Goal: Information Seeking & Learning: Find specific page/section

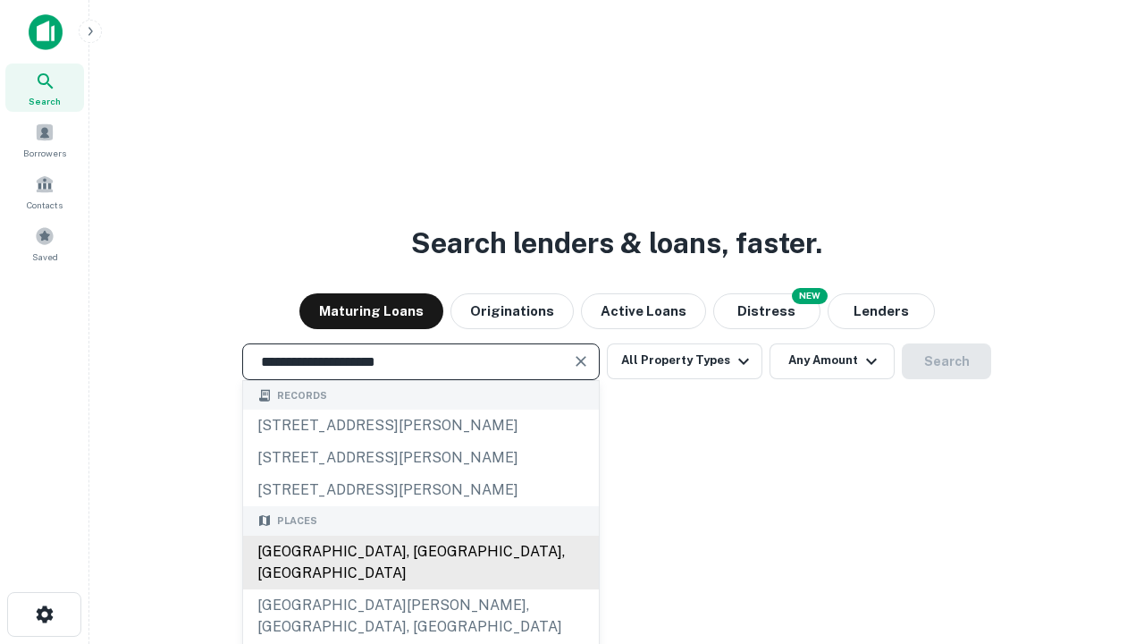
click at [420, 589] on div "[GEOGRAPHIC_DATA], [GEOGRAPHIC_DATA], [GEOGRAPHIC_DATA]" at bounding box center [421, 563] width 356 height 54
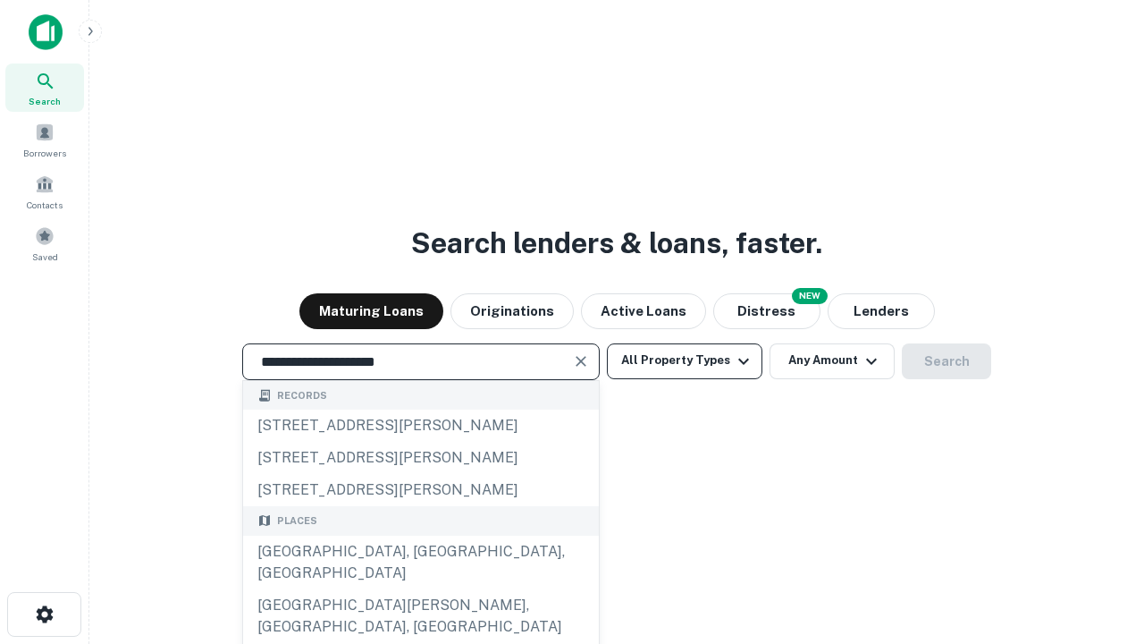
click at [685, 360] on button "All Property Types" at bounding box center [685, 361] width 156 height 36
type input "**********"
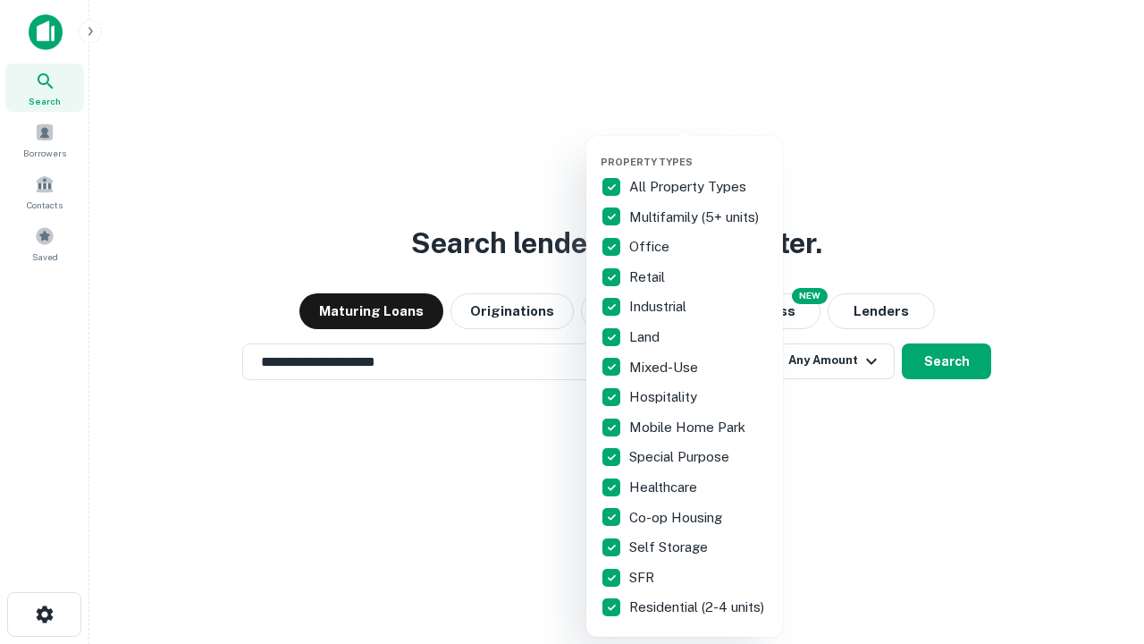
click at [699, 150] on button "button" at bounding box center [699, 150] width 197 height 1
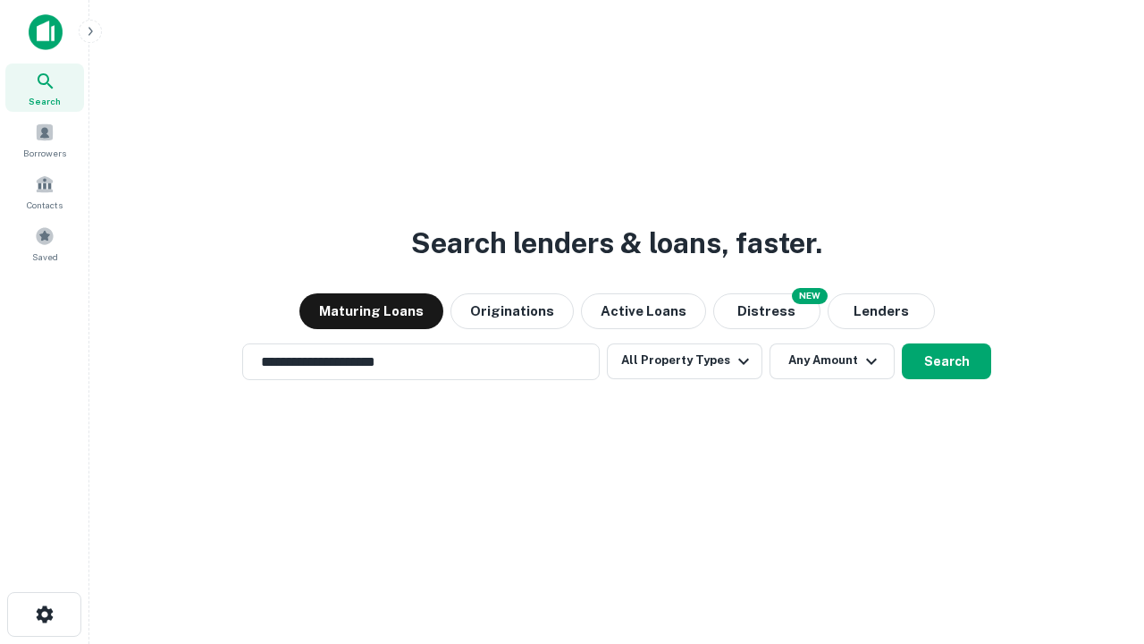
scroll to position [11, 215]
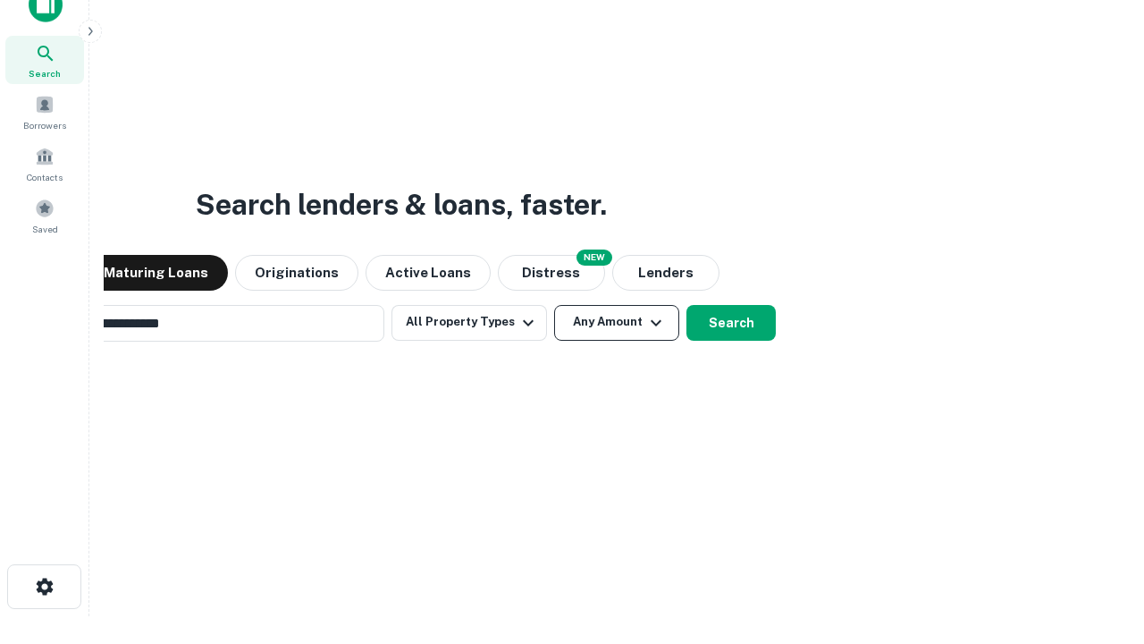
click at [554, 305] on button "Any Amount" at bounding box center [616, 323] width 125 height 36
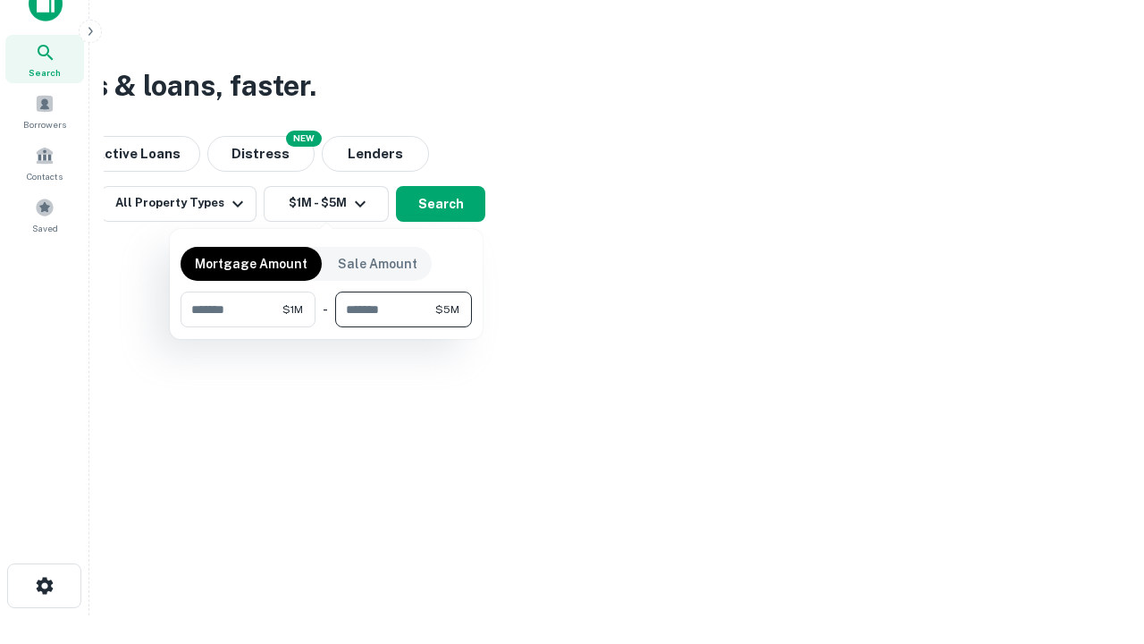
type input "*******"
click at [326, 327] on button "button" at bounding box center [326, 327] width 291 height 1
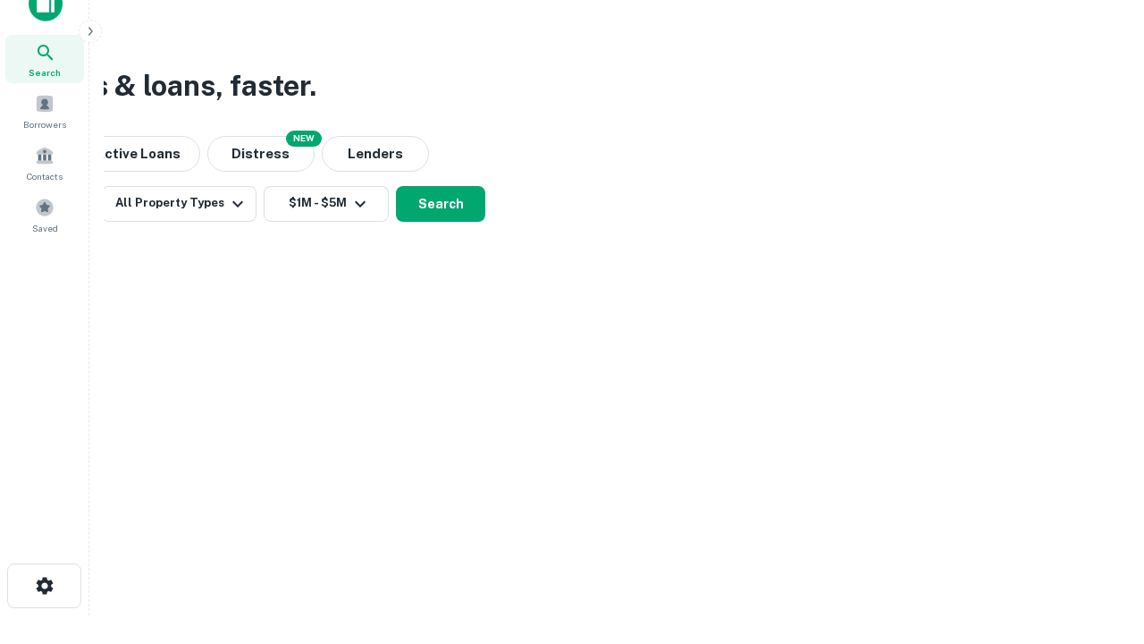
scroll to position [11, 330]
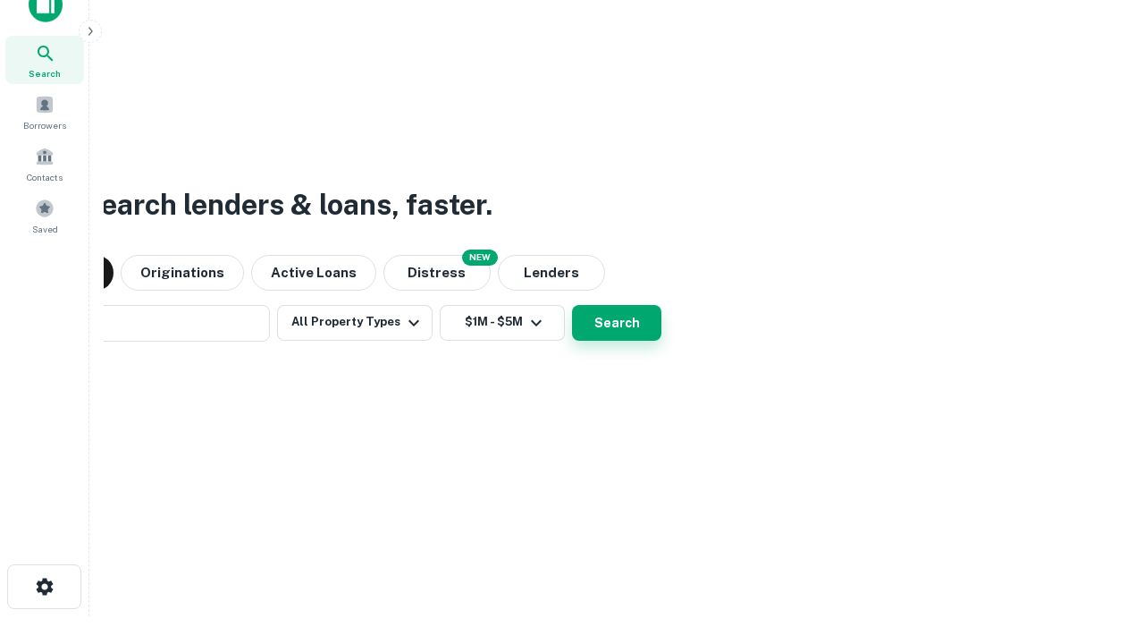
click at [572, 305] on button "Search" at bounding box center [616, 323] width 89 height 36
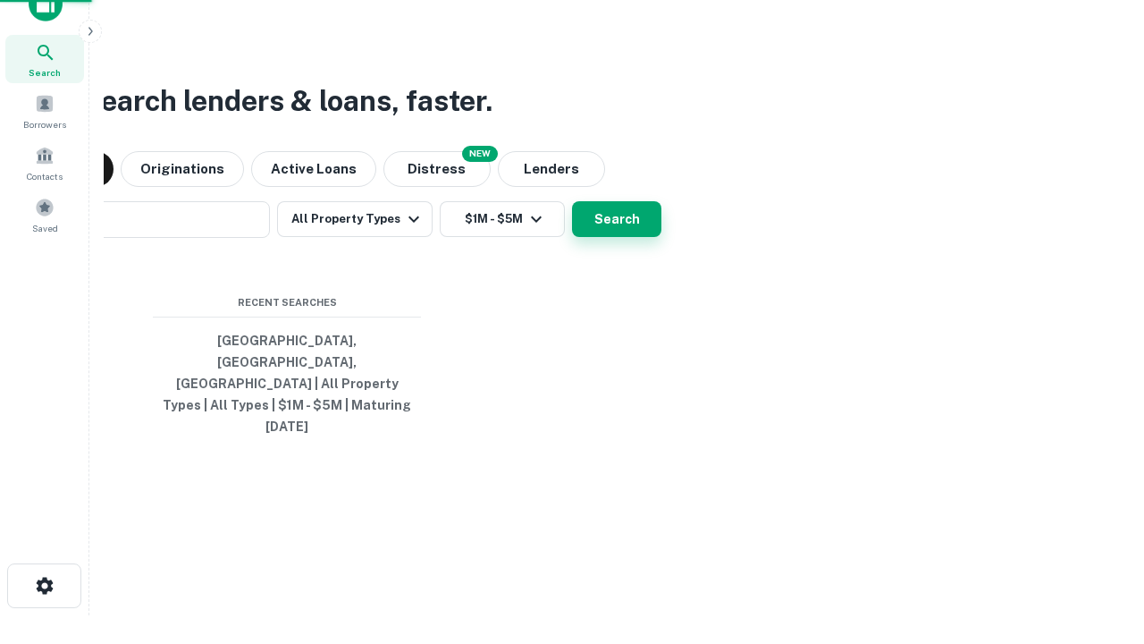
scroll to position [47, 506]
